Goal: Task Accomplishment & Management: Use online tool/utility

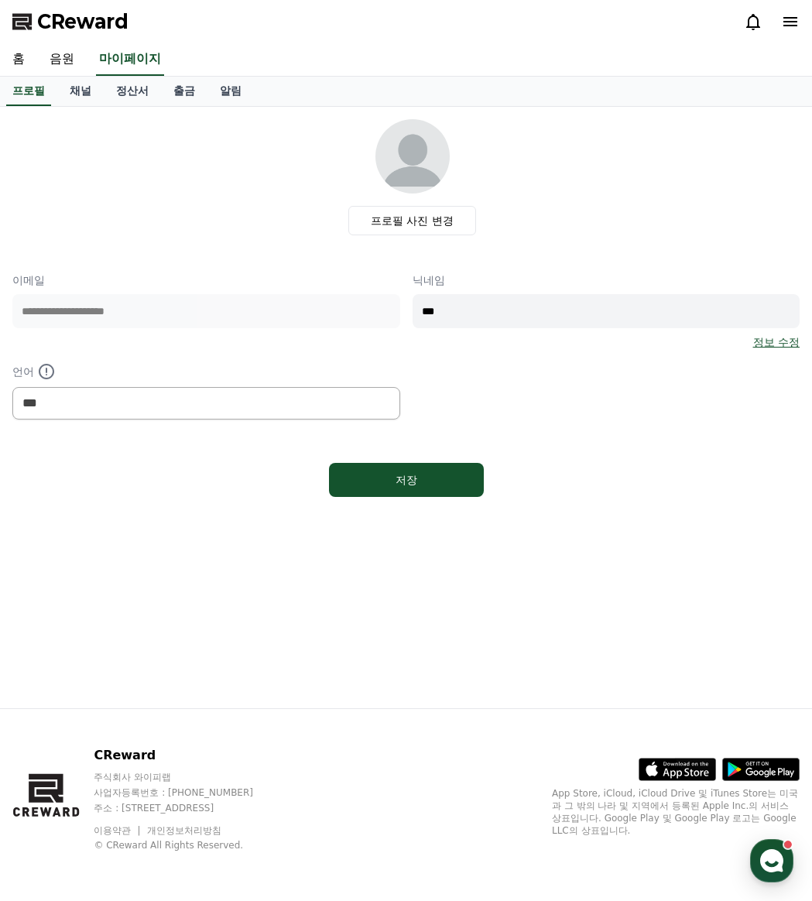
select select "**********"
click at [760, 21] on div "1" at bounding box center [759, 15] width 12 height 12
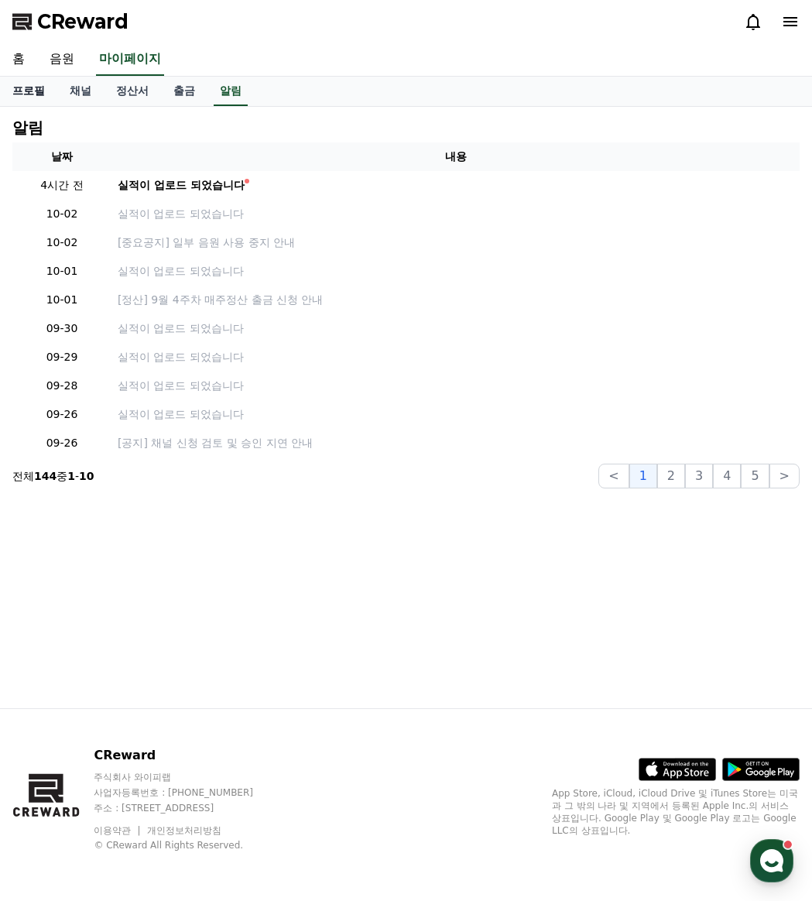
click at [27, 98] on link "프로필" at bounding box center [28, 91] width 57 height 29
select select "**********"
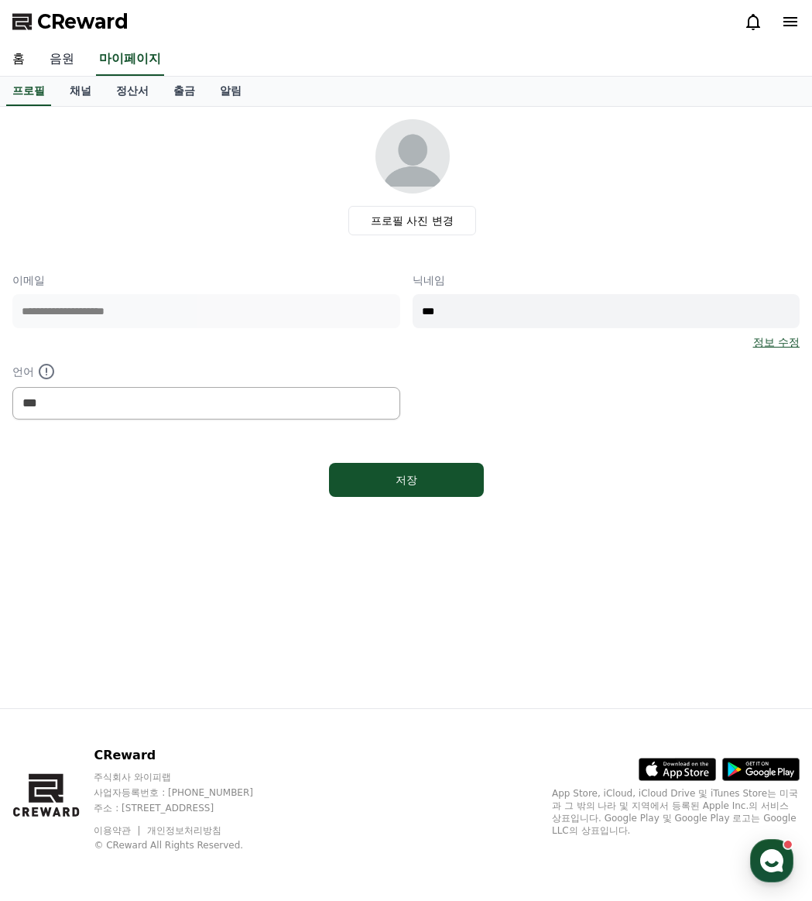
click at [63, 57] on link "음원" at bounding box center [62, 59] width 50 height 33
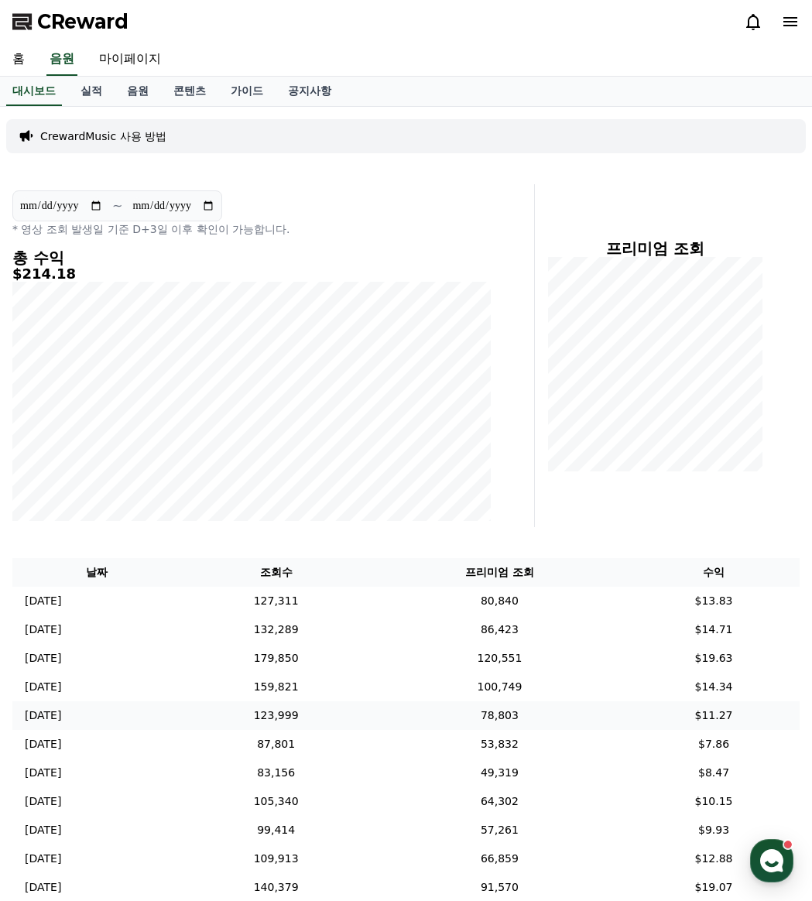
drag, startPoint x: 382, startPoint y: 704, endPoint x: 262, endPoint y: 187, distance: 530.8
click at [371, 704] on td "123,999" at bounding box center [275, 715] width 190 height 29
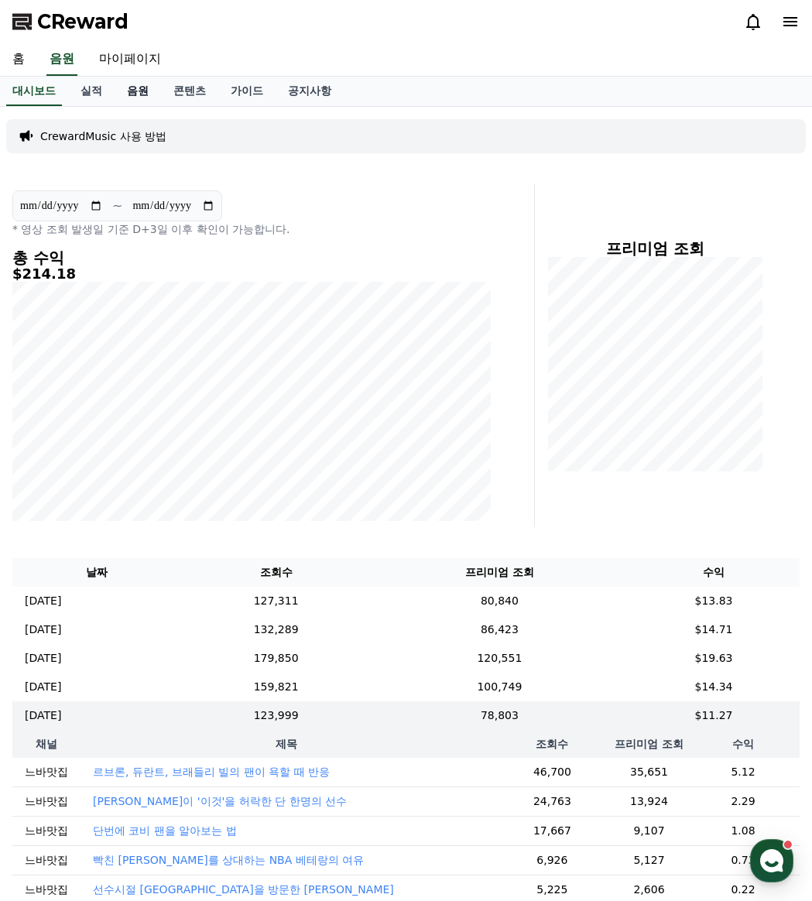
click at [139, 97] on link "음원" at bounding box center [138, 91] width 46 height 29
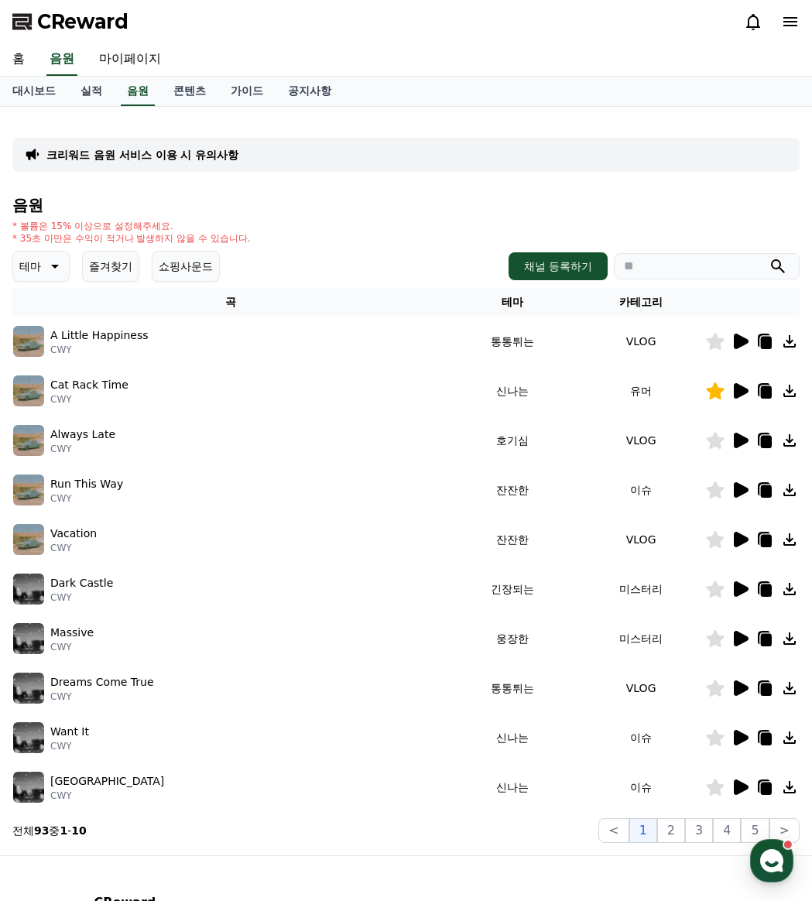
click at [114, 269] on button "즐겨찾기" at bounding box center [110, 266] width 57 height 31
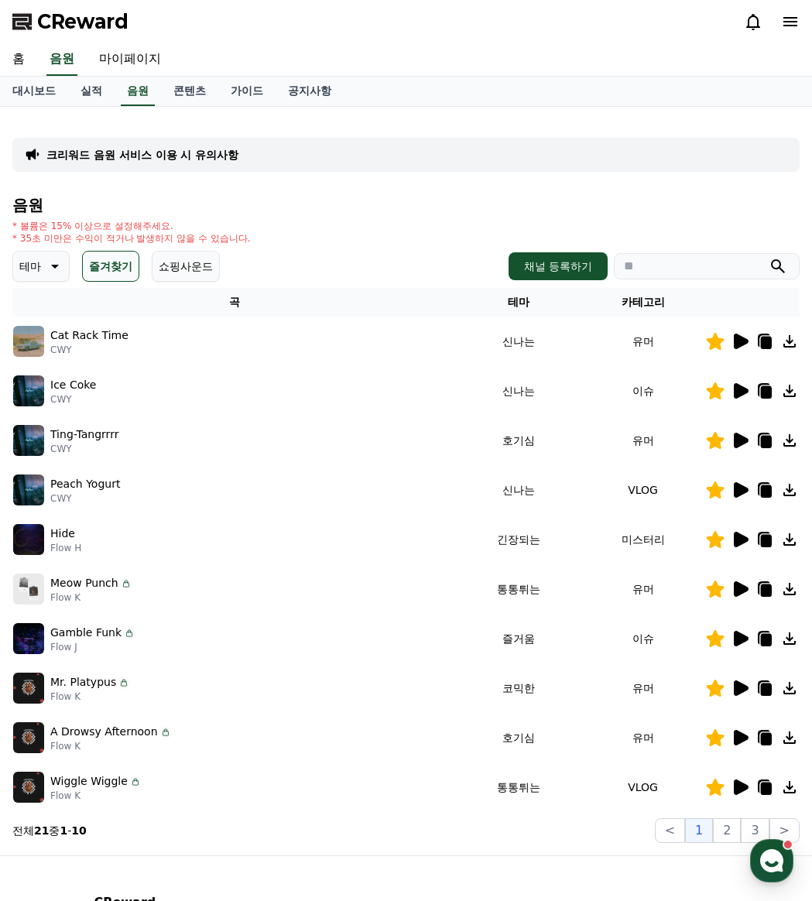
click at [743, 492] on icon at bounding box center [741, 489] width 15 height 15
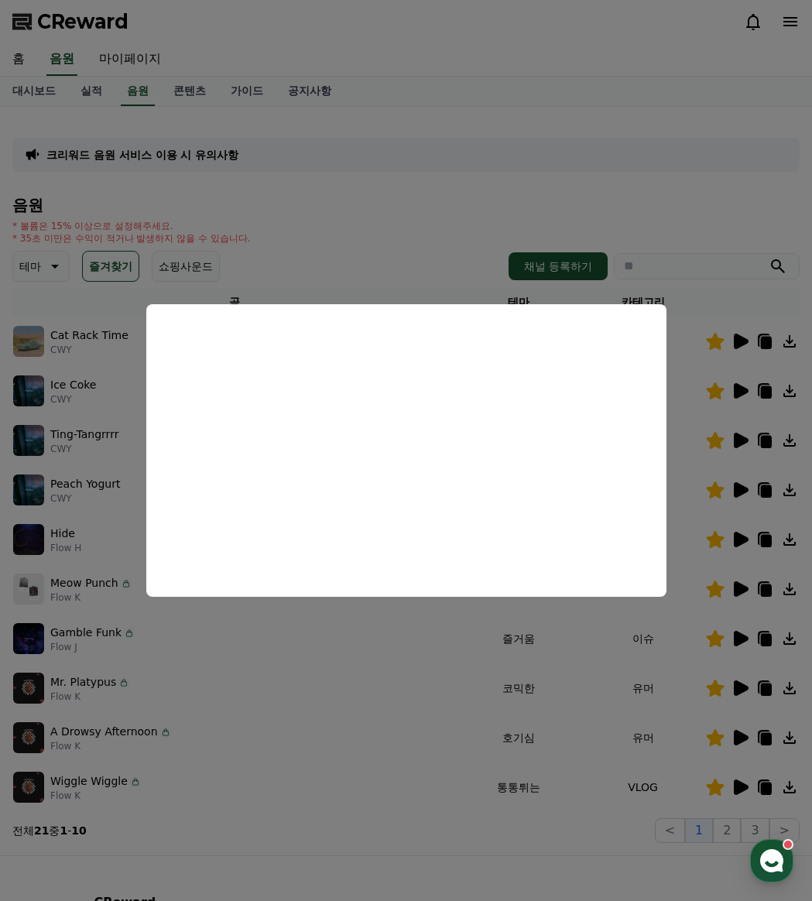
click at [344, 721] on button "close modal" at bounding box center [406, 450] width 812 height 901
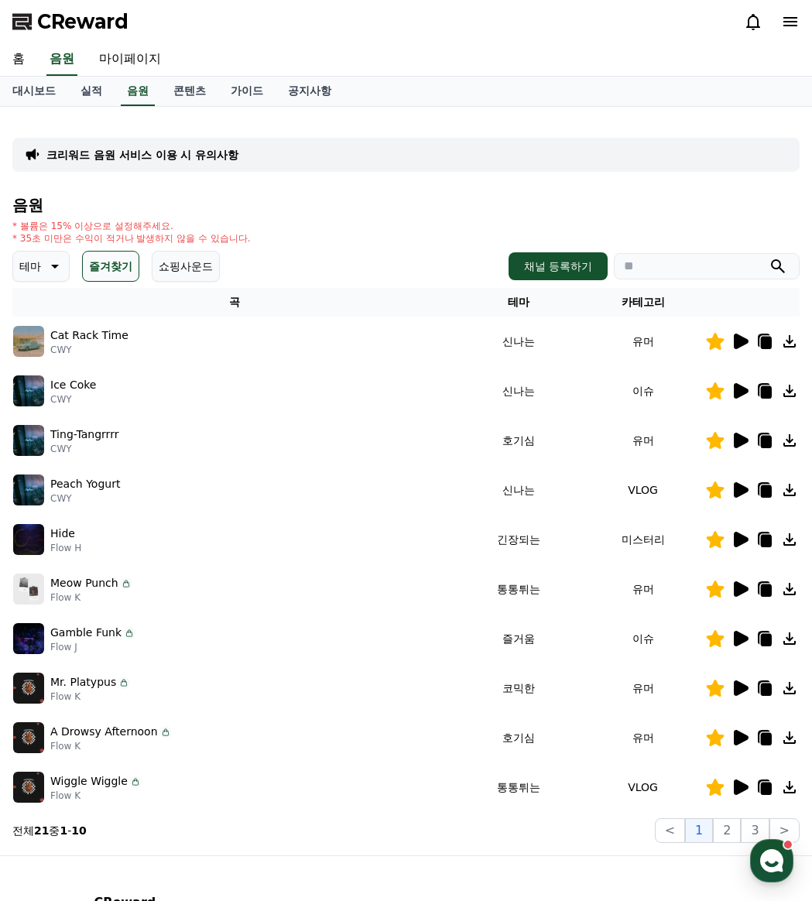
click at [744, 341] on icon at bounding box center [741, 341] width 15 height 15
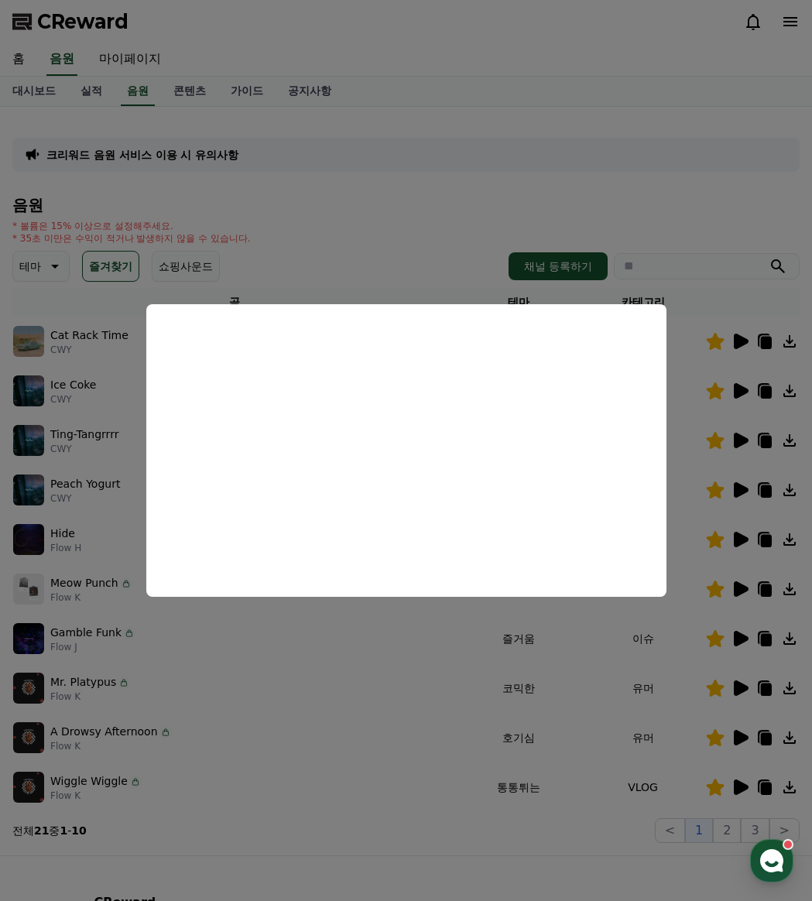
drag, startPoint x: 318, startPoint y: 814, endPoint x: 353, endPoint y: 814, distance: 34.8
click at [318, 814] on button "close modal" at bounding box center [406, 450] width 812 height 901
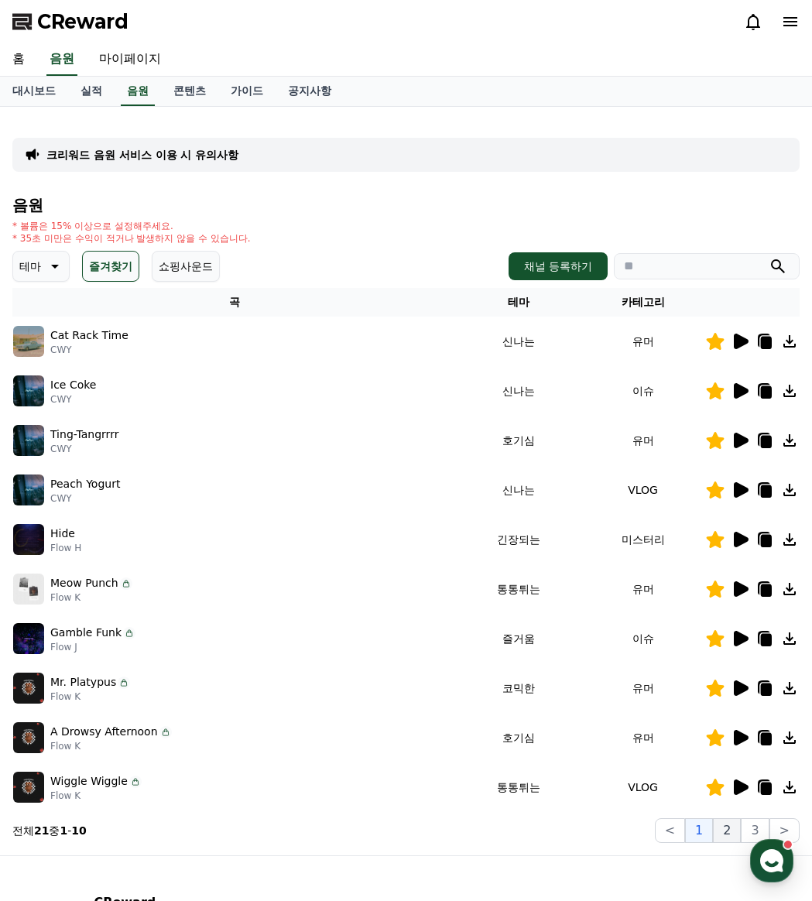
click at [730, 831] on button "2" at bounding box center [727, 830] width 28 height 25
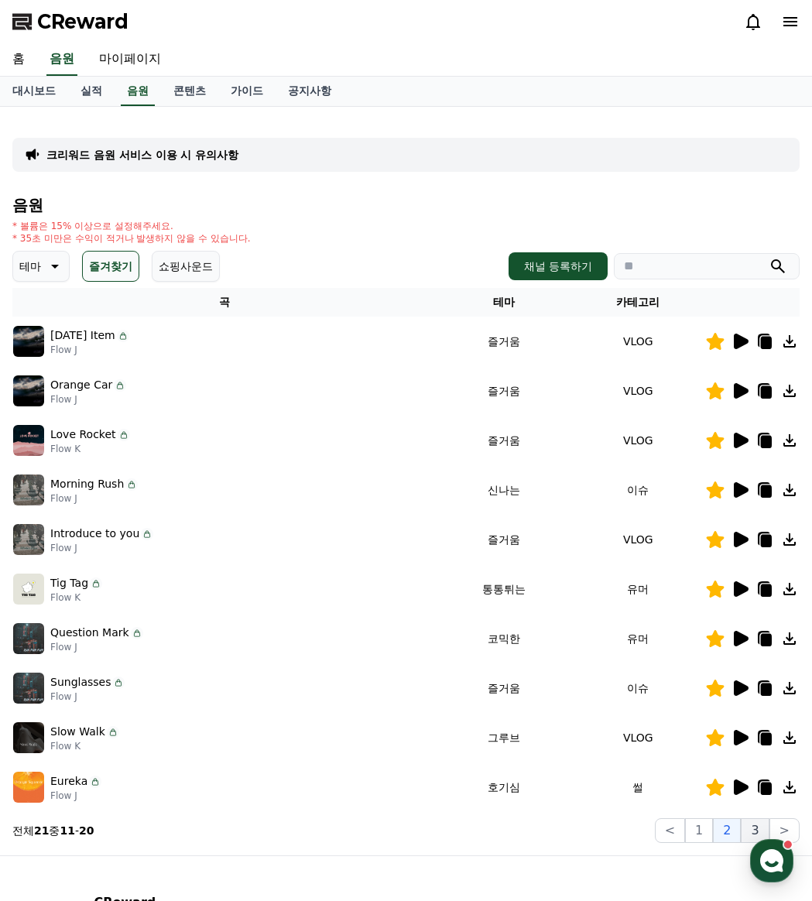
click at [754, 825] on button "3" at bounding box center [755, 830] width 28 height 25
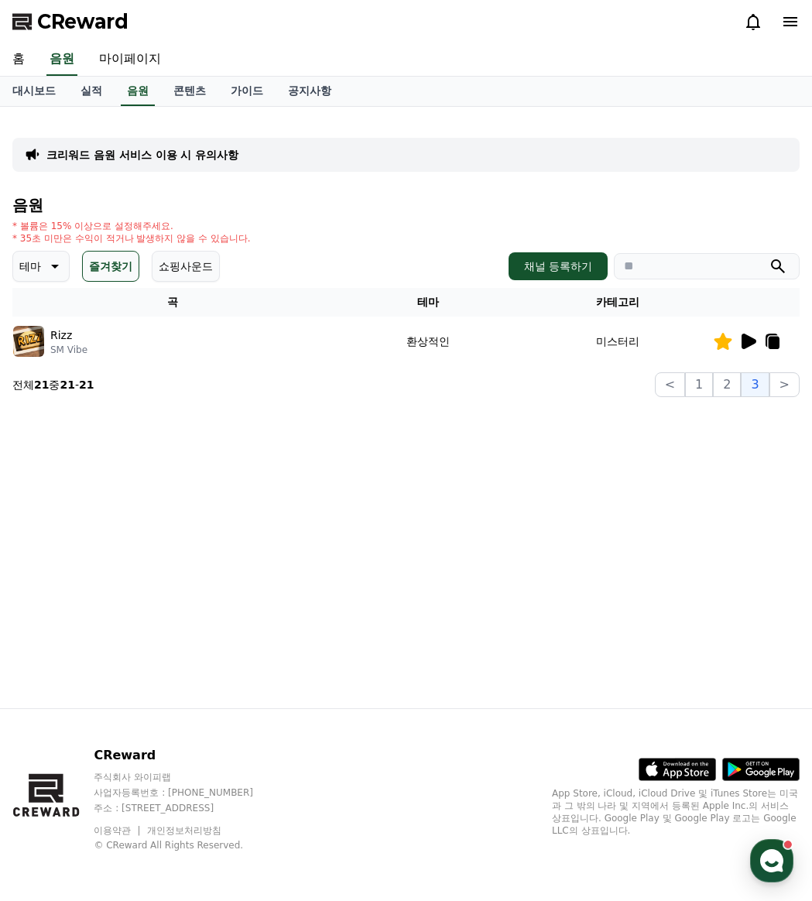
click at [761, 429] on div "크리워드 음원 서비스 이용 시 유의사항 음원 * 볼륨은 15% 이상으로 설정해주세요. * 35초 미만은 수익이 적거나 발생하지 않을 수 있습니…" at bounding box center [406, 407] width 812 height 601
click at [707, 389] on button "1" at bounding box center [699, 384] width 28 height 25
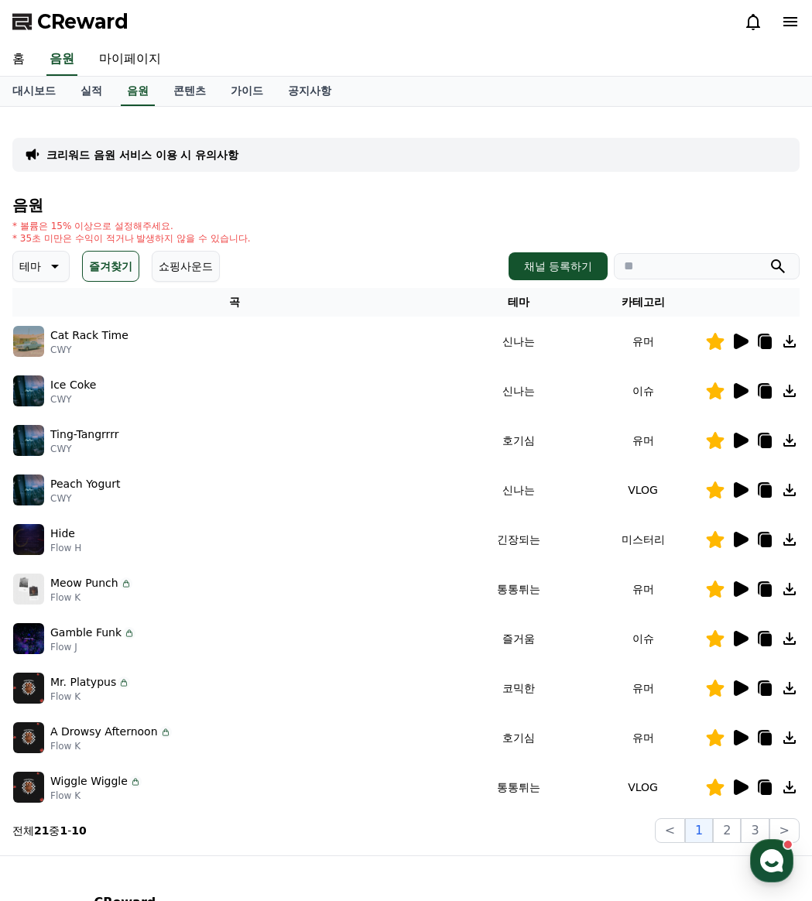
click at [737, 588] on icon at bounding box center [741, 588] width 15 height 15
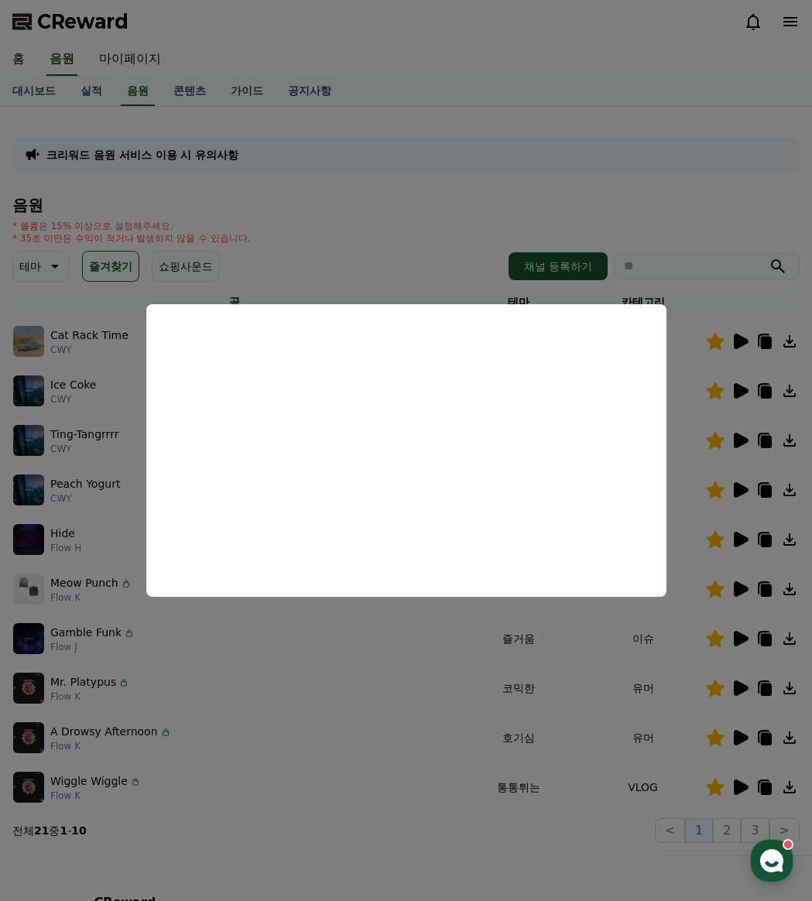
click at [101, 302] on button "close modal" at bounding box center [406, 450] width 812 height 901
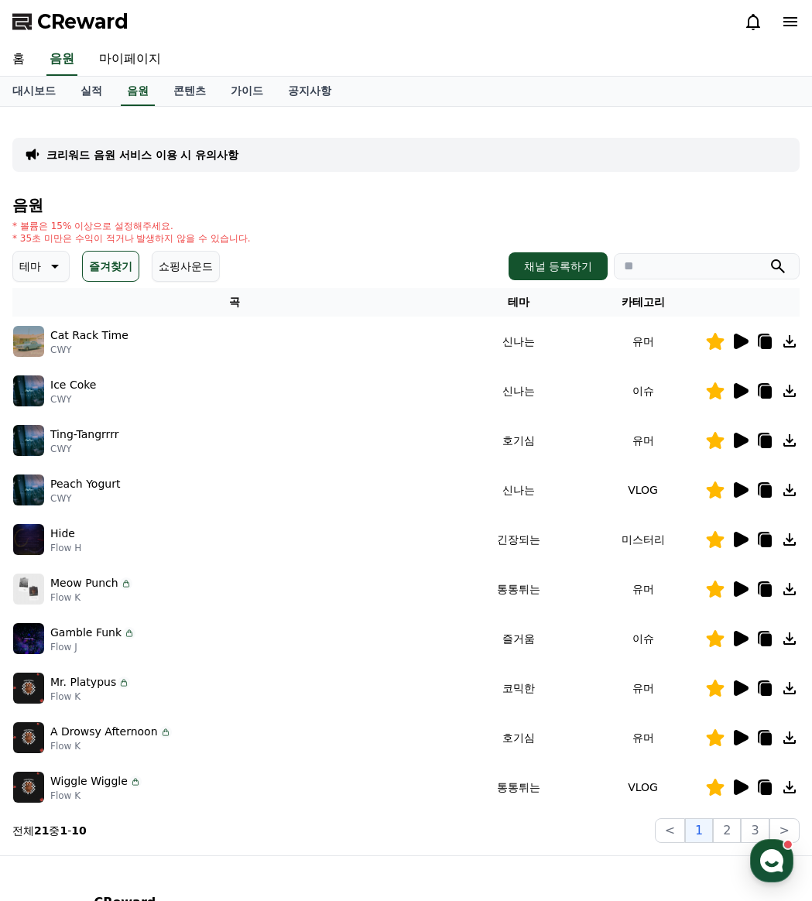
click at [767, 587] on icon at bounding box center [766, 590] width 11 height 12
